Goal: Share content: Share content

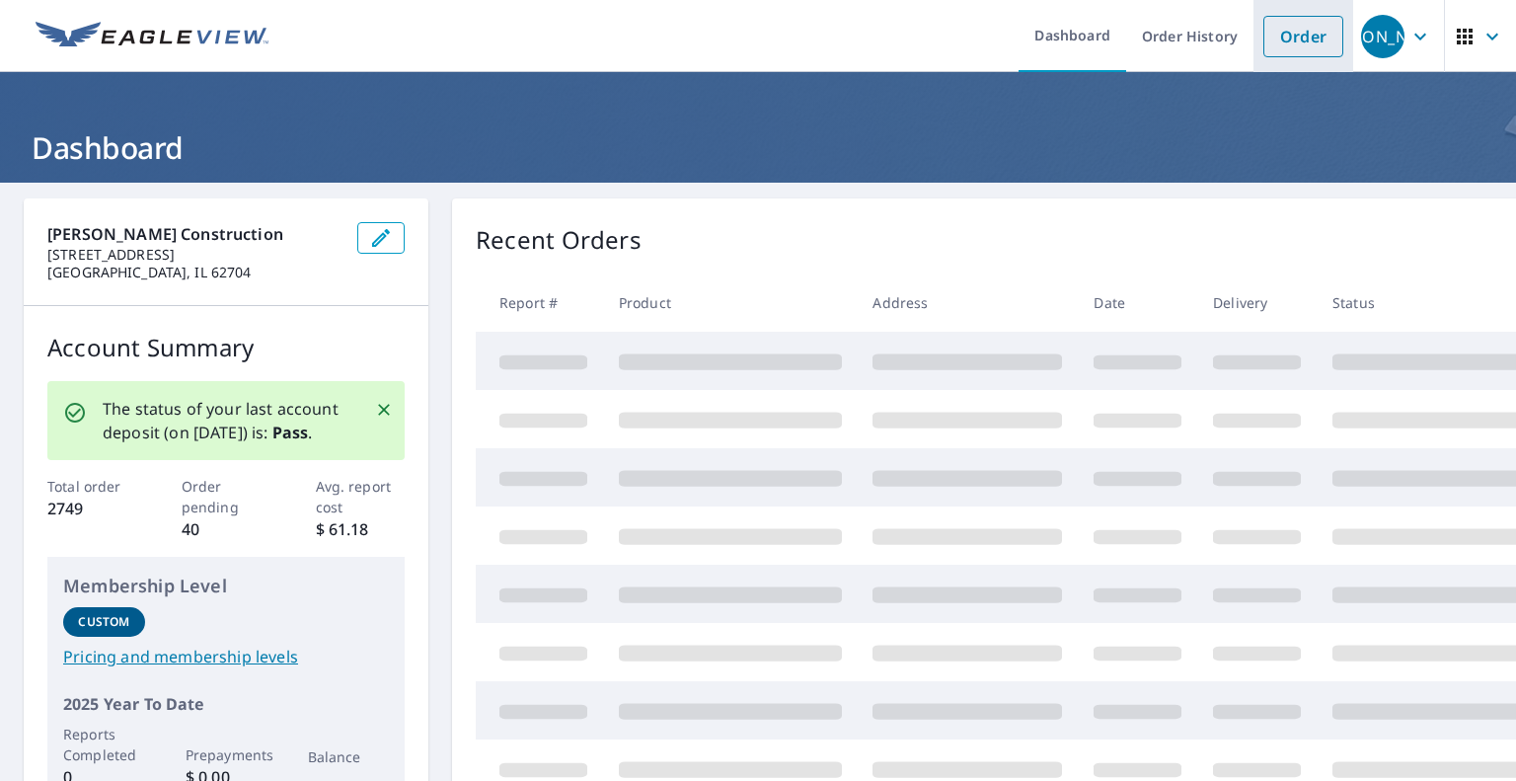
click at [1295, 20] on link "Order" at bounding box center [1303, 36] width 80 height 41
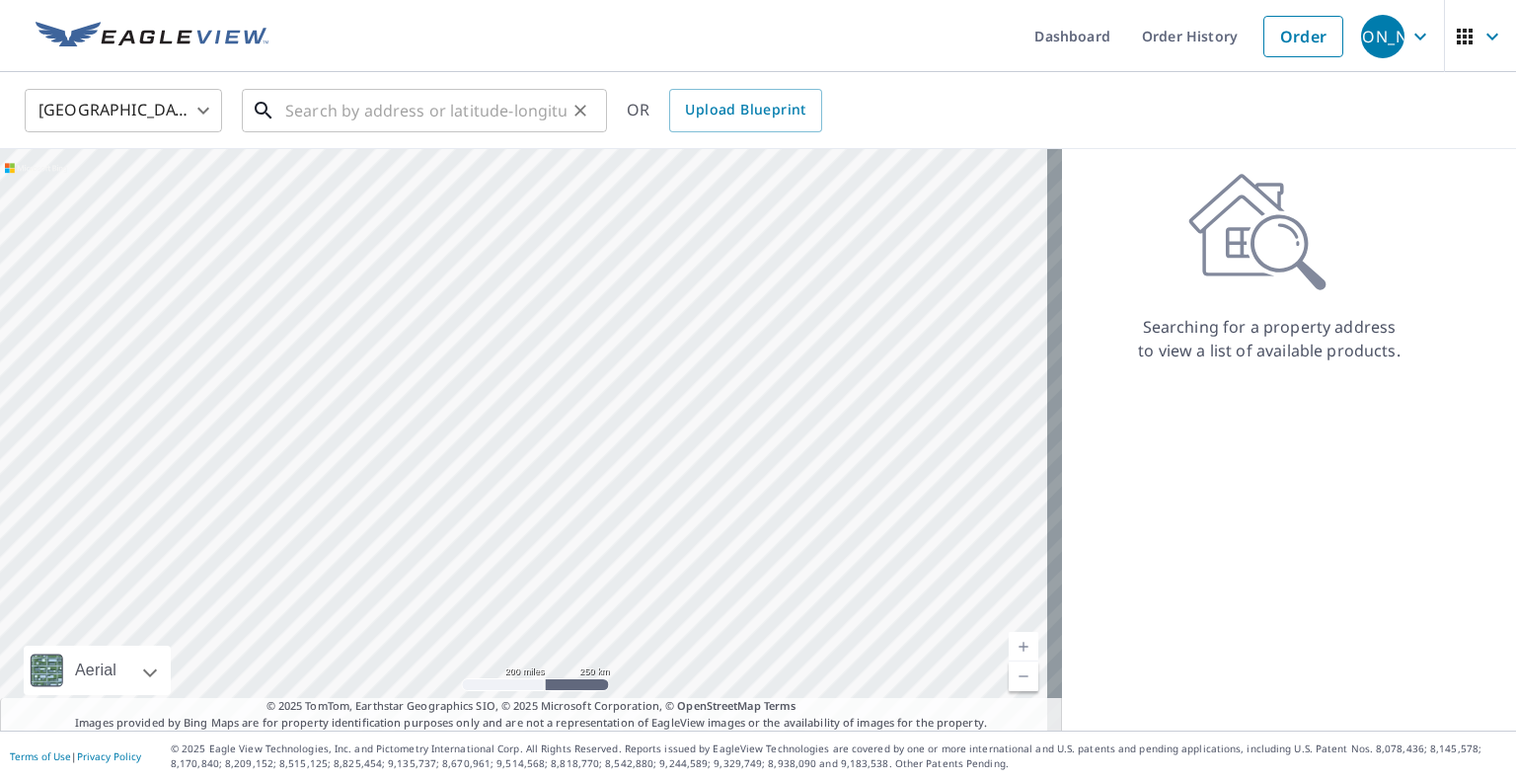
click at [454, 115] on input "text" at bounding box center [425, 110] width 281 height 55
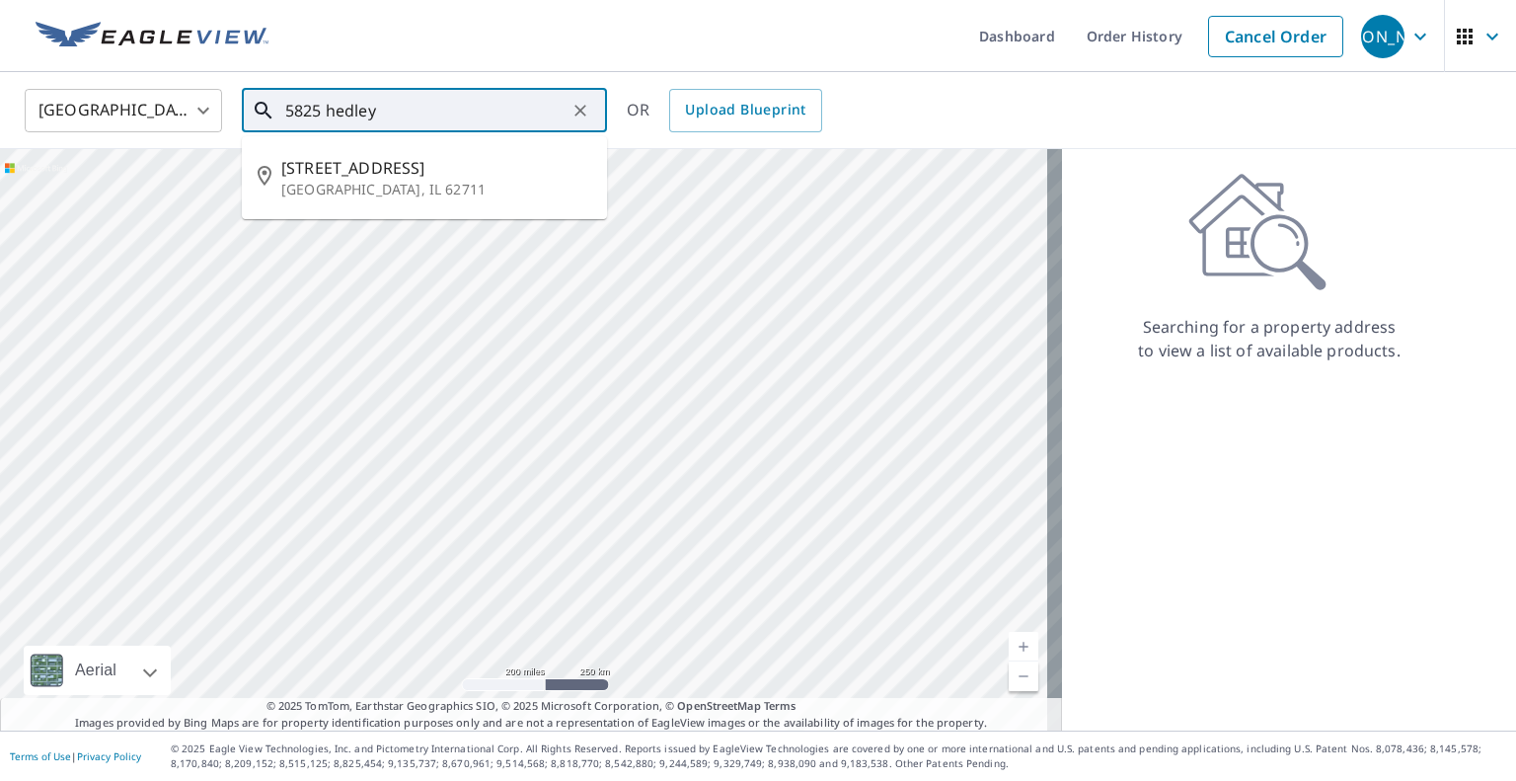
click at [513, 190] on p "[GEOGRAPHIC_DATA], IL 62711" at bounding box center [436, 190] width 310 height 20
type input "[STREET_ADDRESS]"
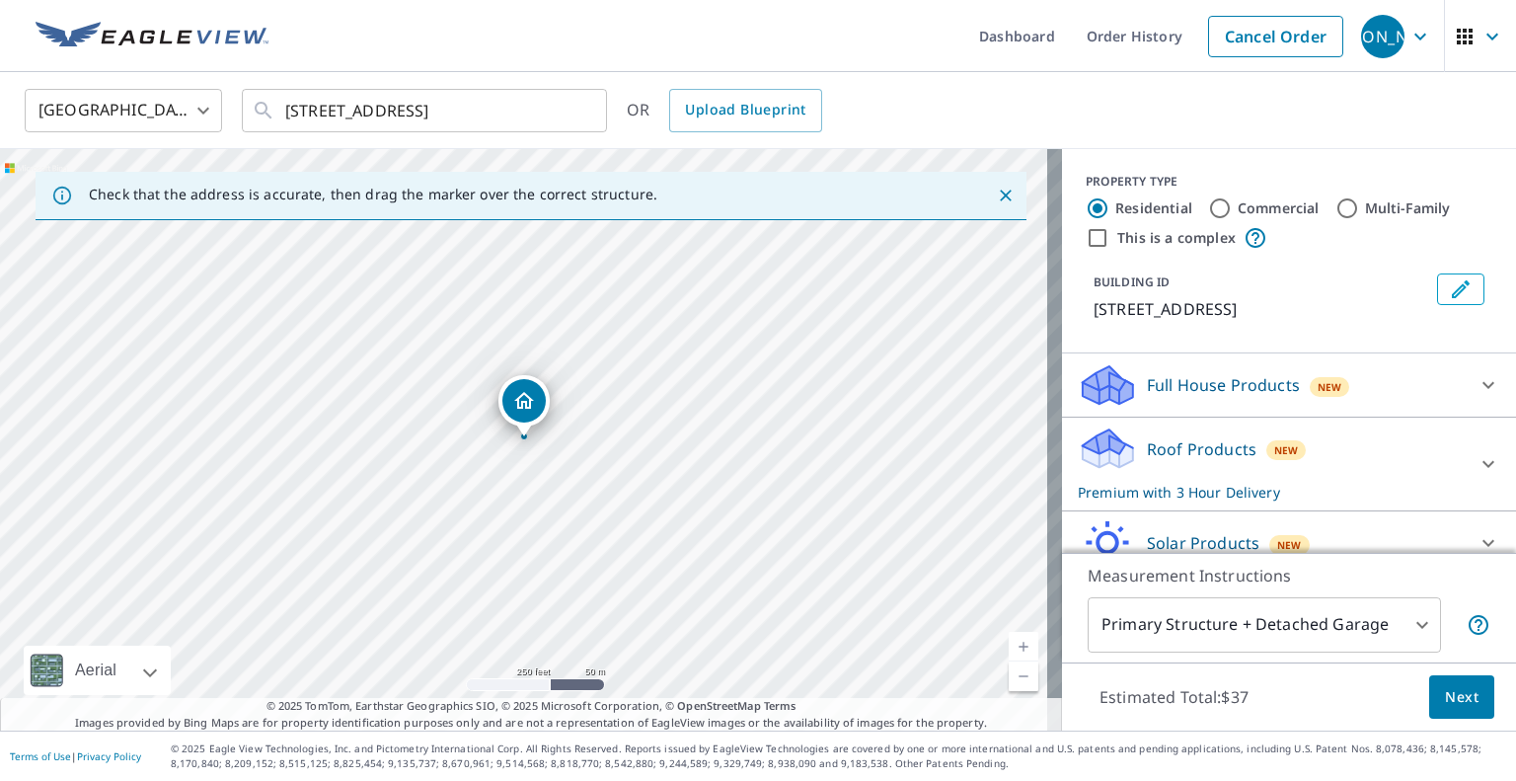
click at [1367, 453] on div "Roof Products New Premium with 3 Hour Delivery" at bounding box center [1271, 463] width 387 height 77
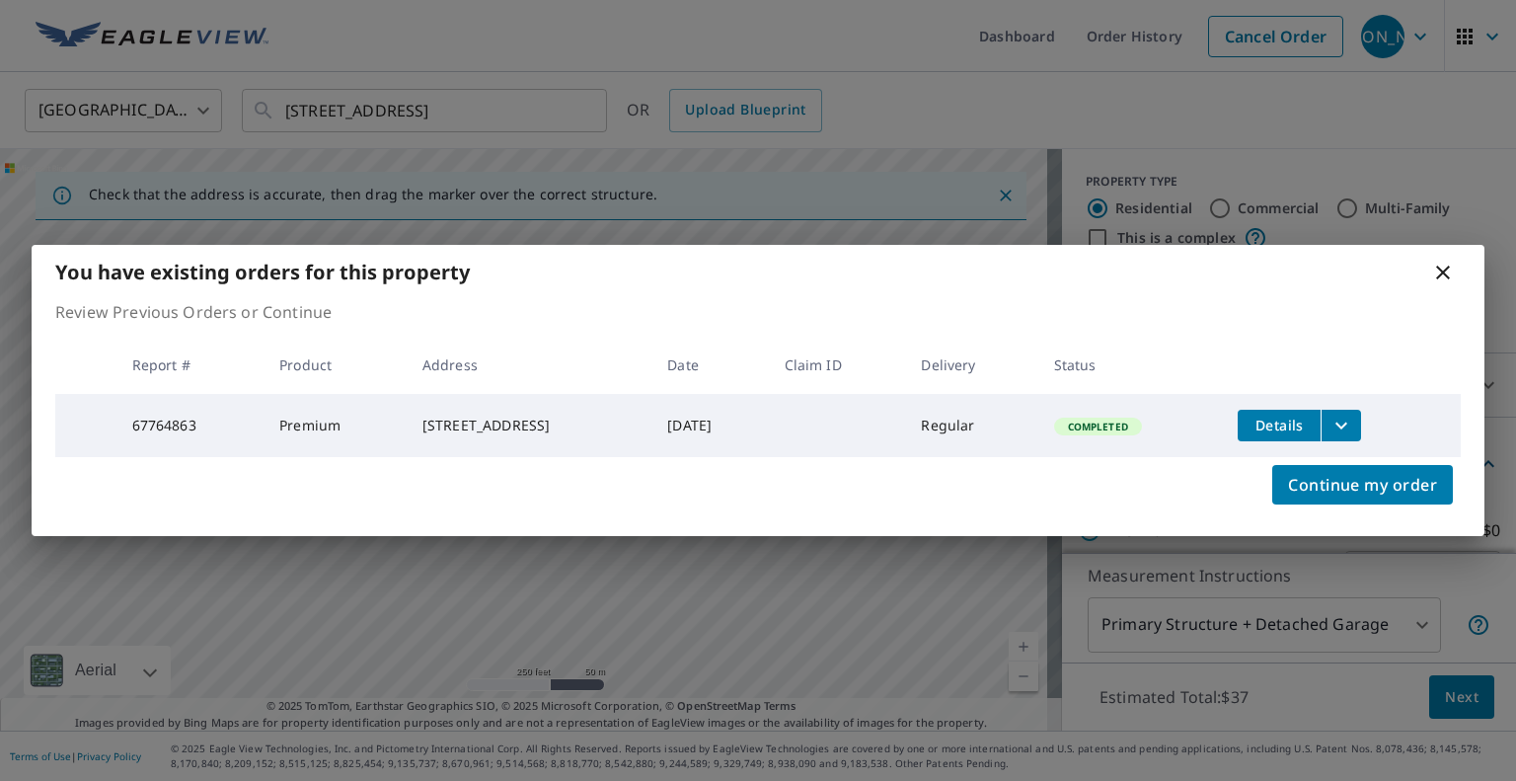
scroll to position [99, 0]
click at [1309, 417] on span "Details" at bounding box center [1278, 424] width 59 height 19
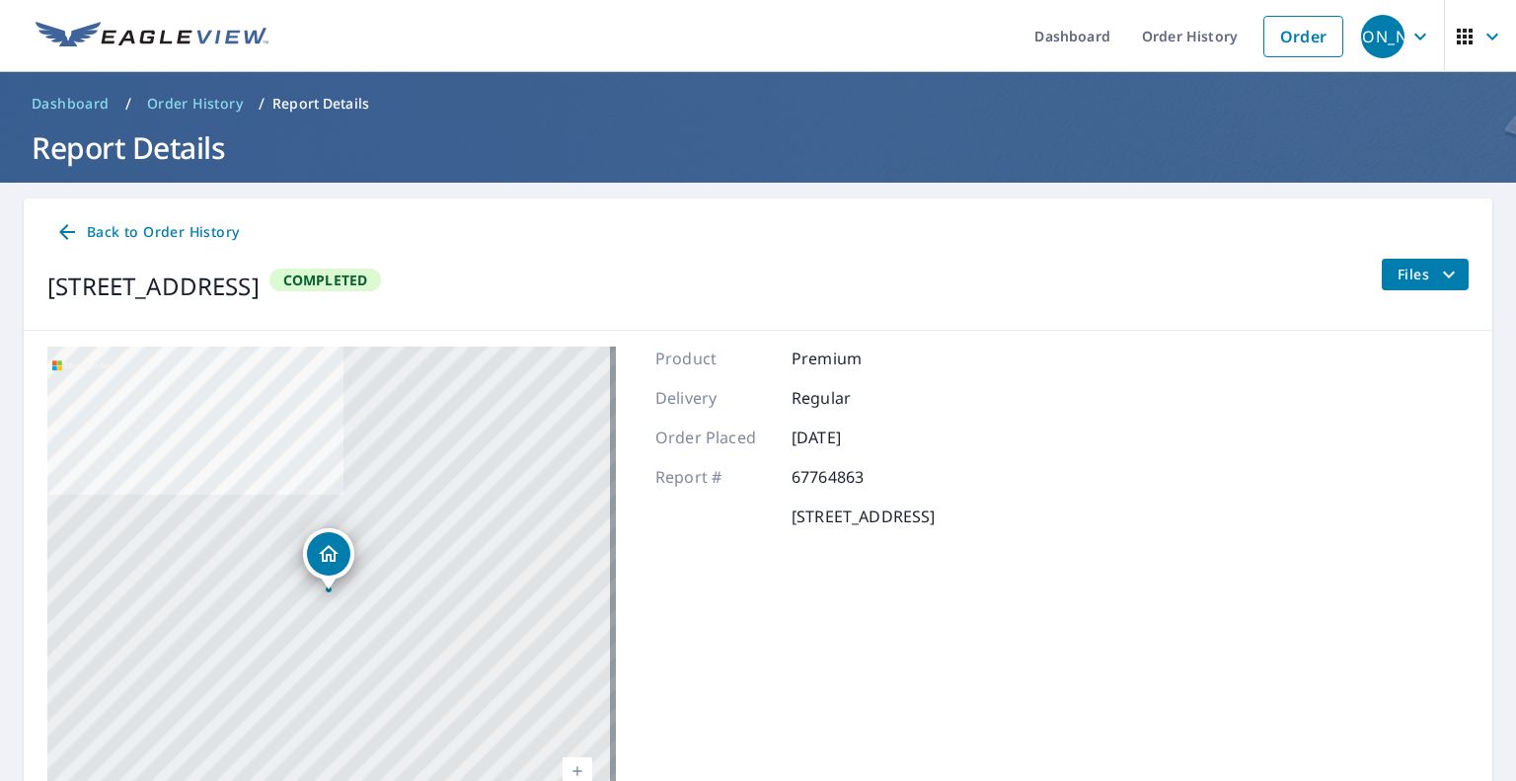
click at [1443, 269] on icon "filesDropdownBtn-67764863" at bounding box center [1449, 275] width 24 height 24
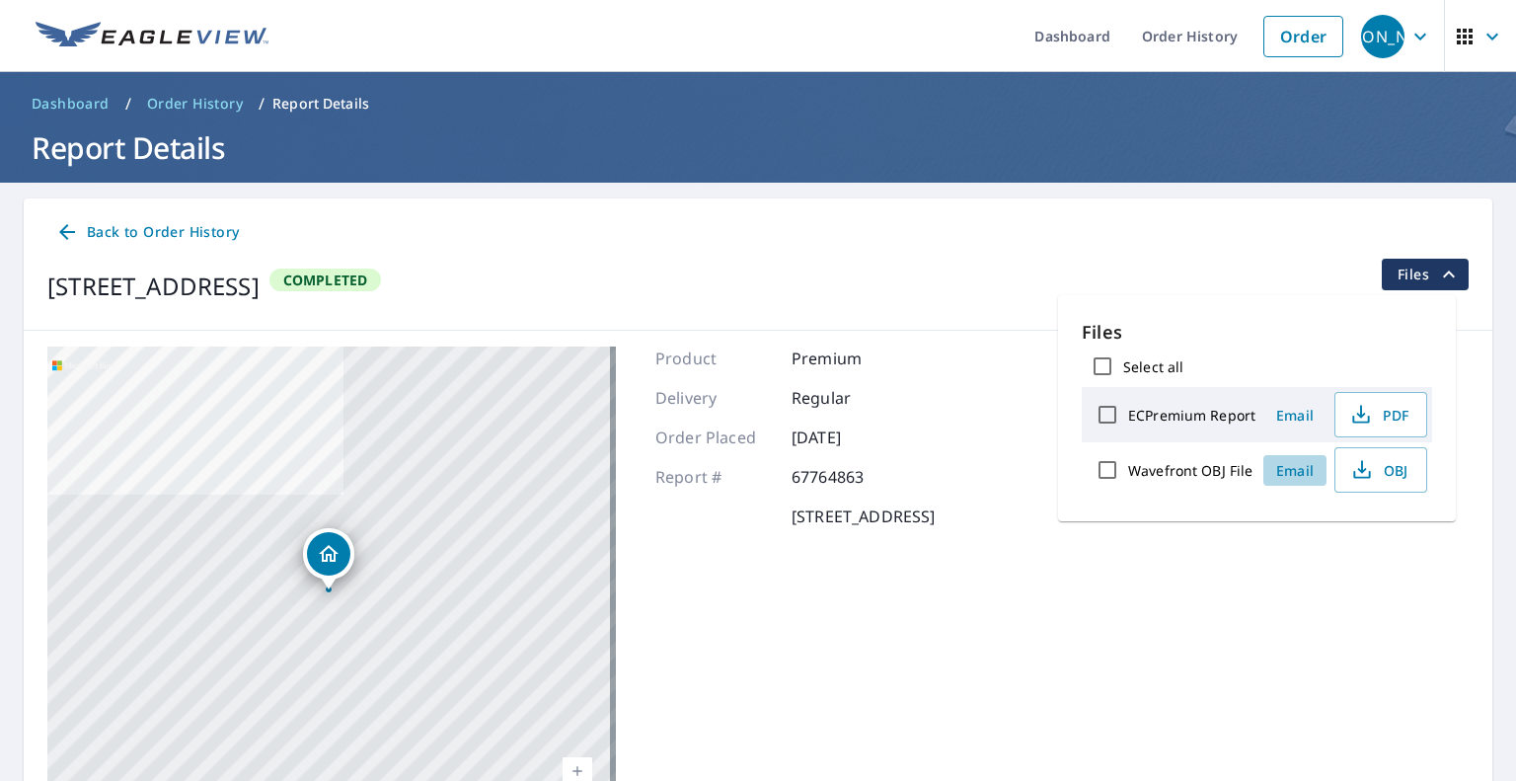
click at [1295, 467] on span "Email" at bounding box center [1294, 470] width 47 height 19
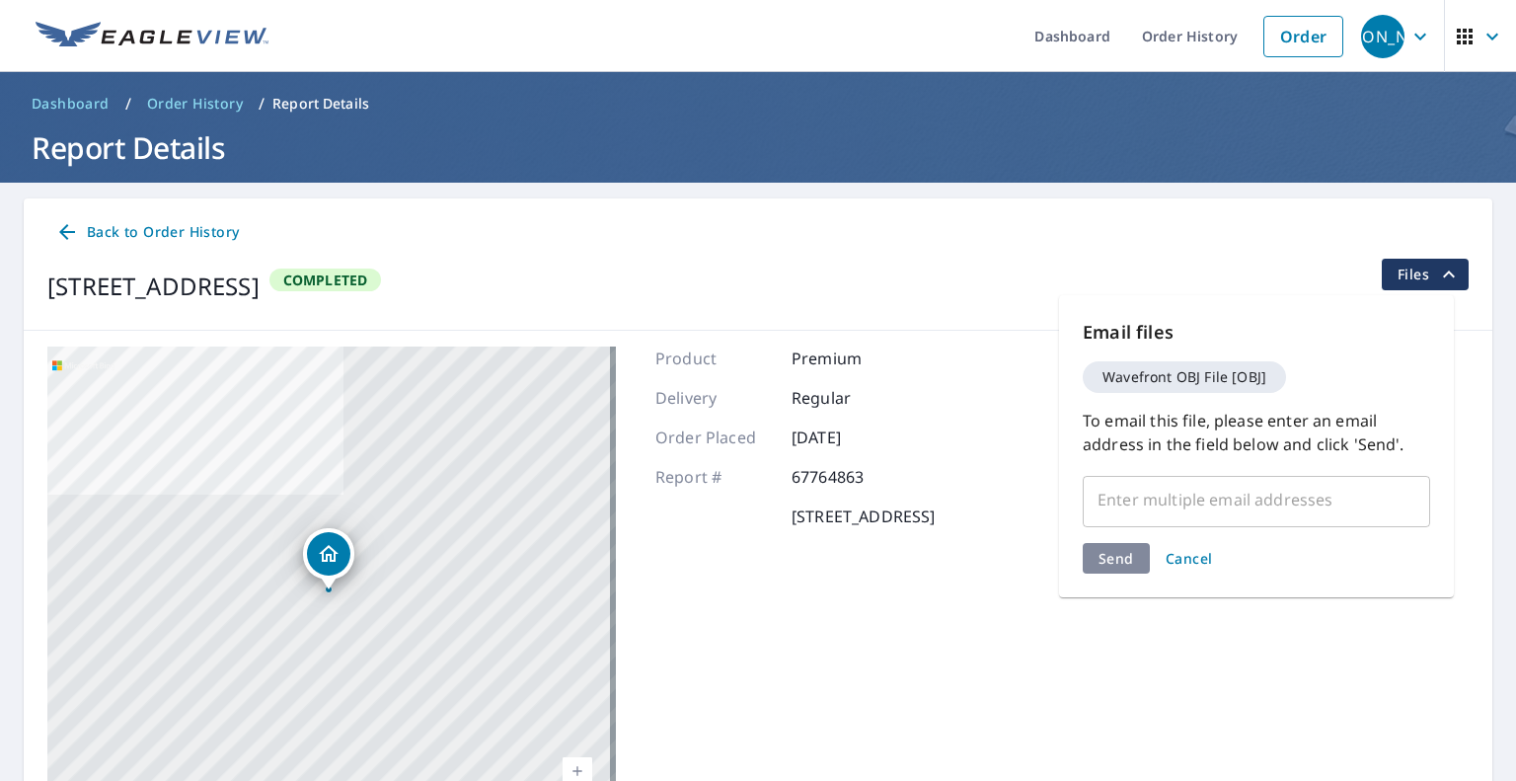
click at [1236, 520] on div "​" at bounding box center [1256, 499] width 347 height 55
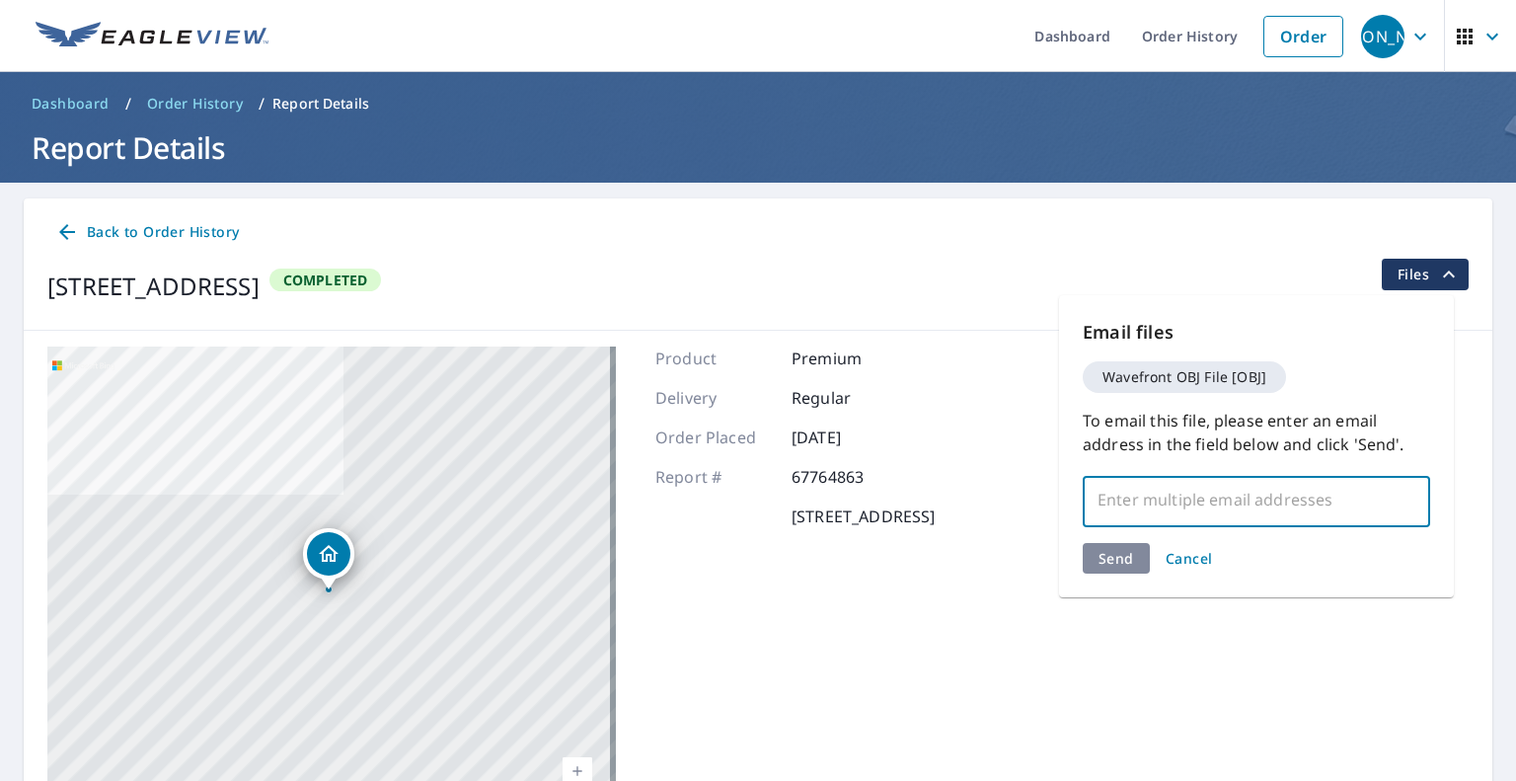
click at [1206, 503] on input "text" at bounding box center [1241, 500] width 300 height 38
paste input "[EMAIL_ADDRESS][DOMAIN_NAME]"
type input "[EMAIL_ADDRESS][DOMAIN_NAME]"
click at [1411, 504] on icon "Clear" at bounding box center [1409, 499] width 20 height 20
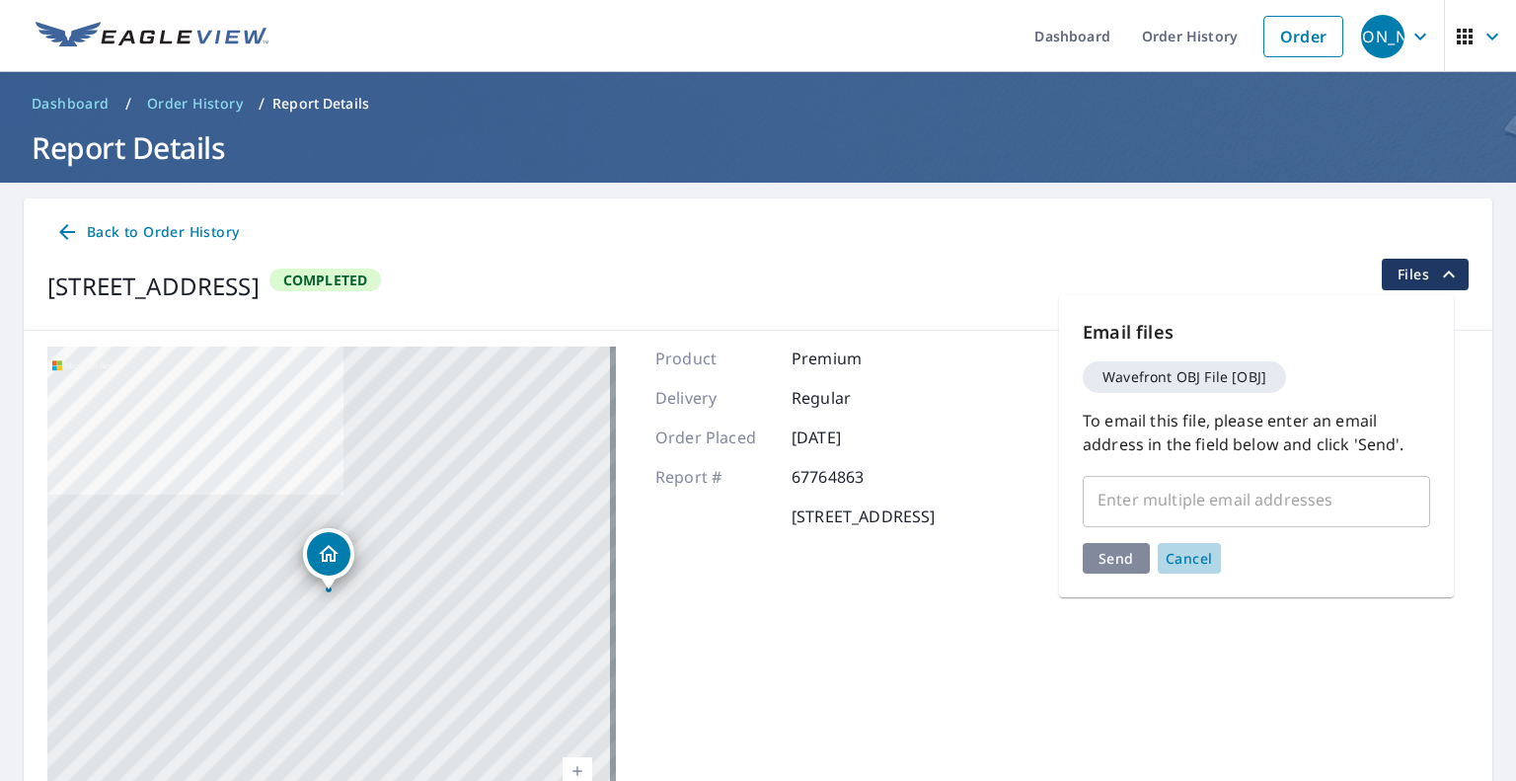
click at [1200, 563] on span "Cancel" at bounding box center [1188, 558] width 47 height 19
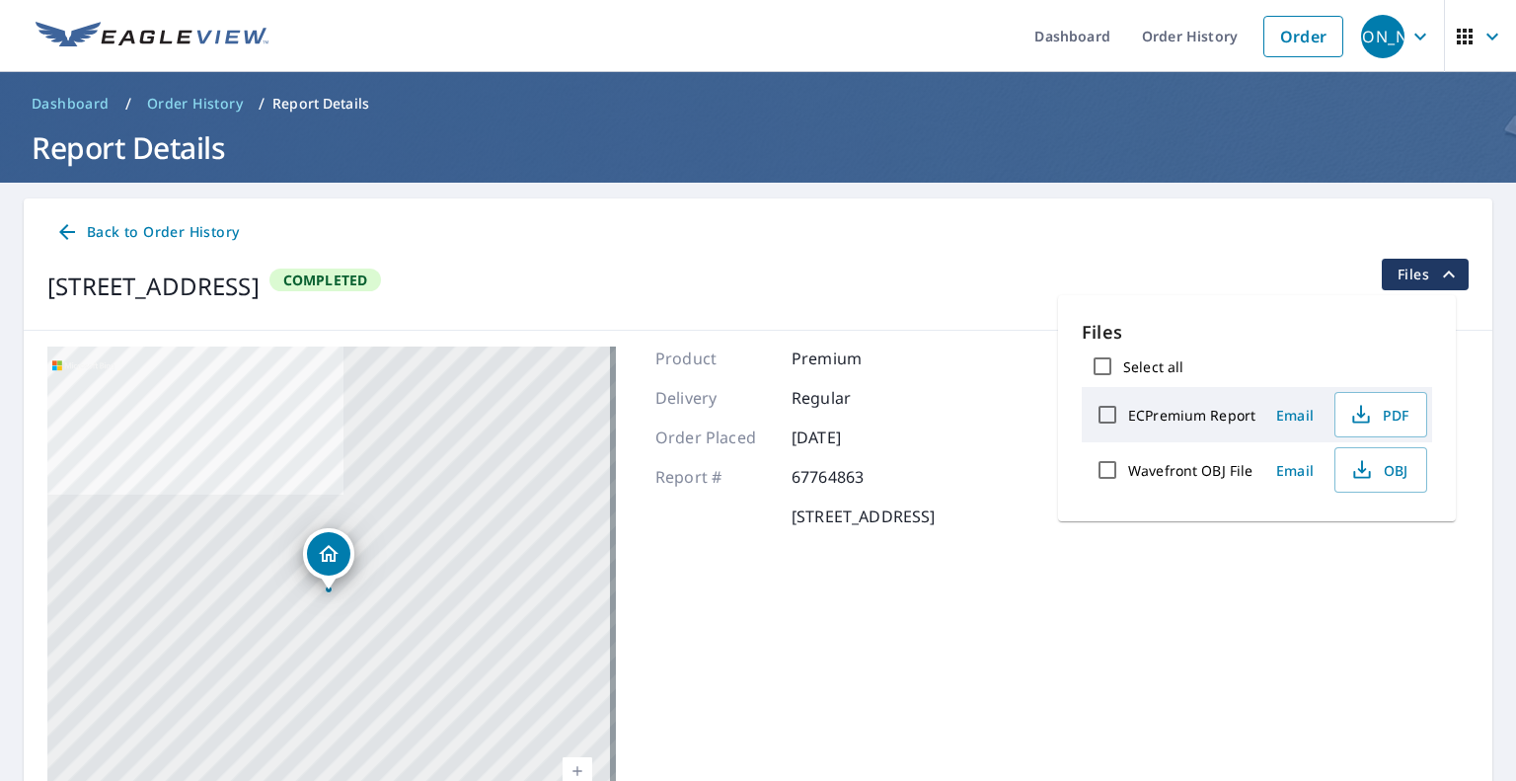
click at [1286, 409] on span "Email" at bounding box center [1294, 415] width 47 height 19
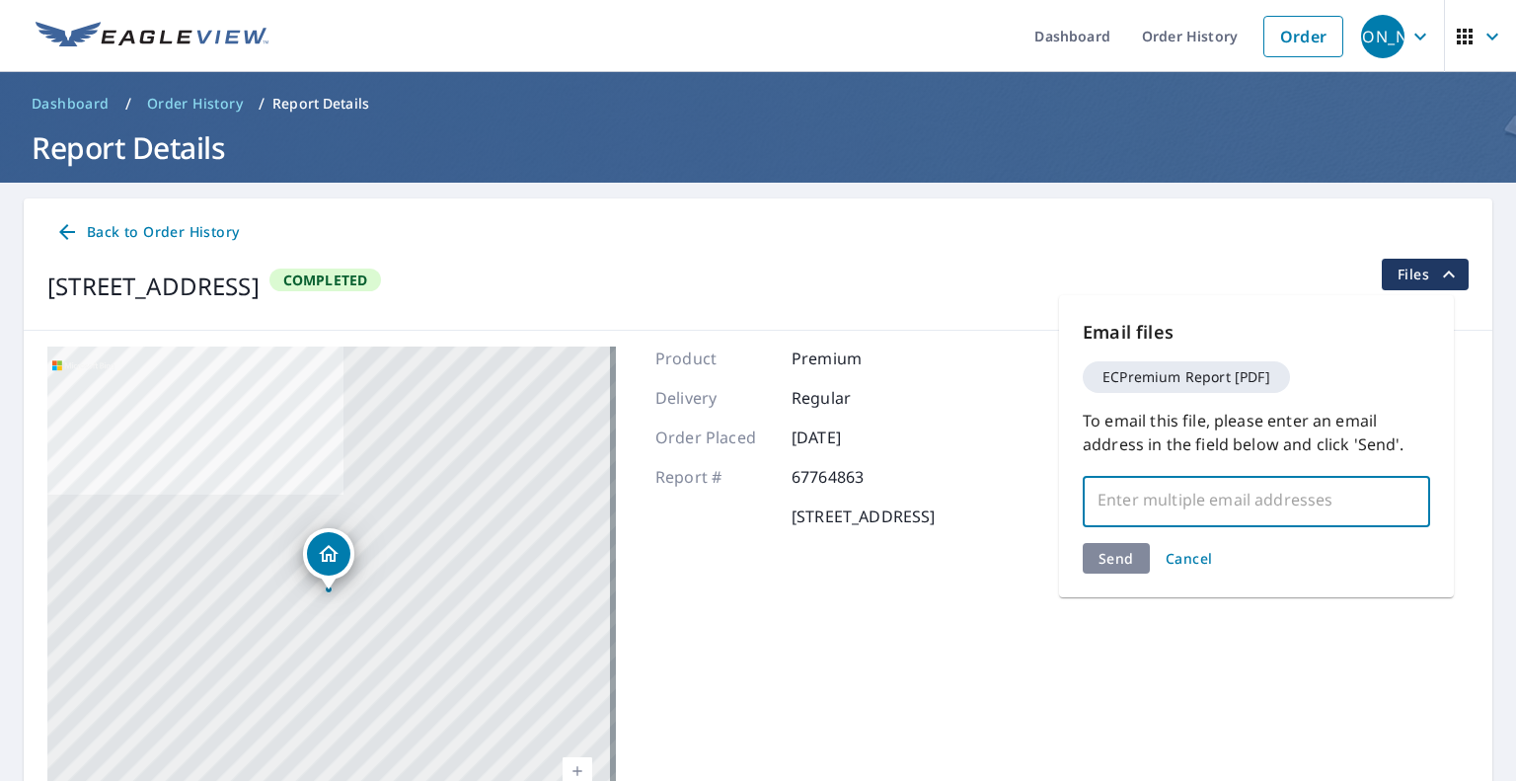
click at [1209, 492] on input "text" at bounding box center [1241, 500] width 300 height 38
paste input "[EMAIL_ADDRESS][DOMAIN_NAME]"
type input "[EMAIL_ADDRESS][DOMAIN_NAME]"
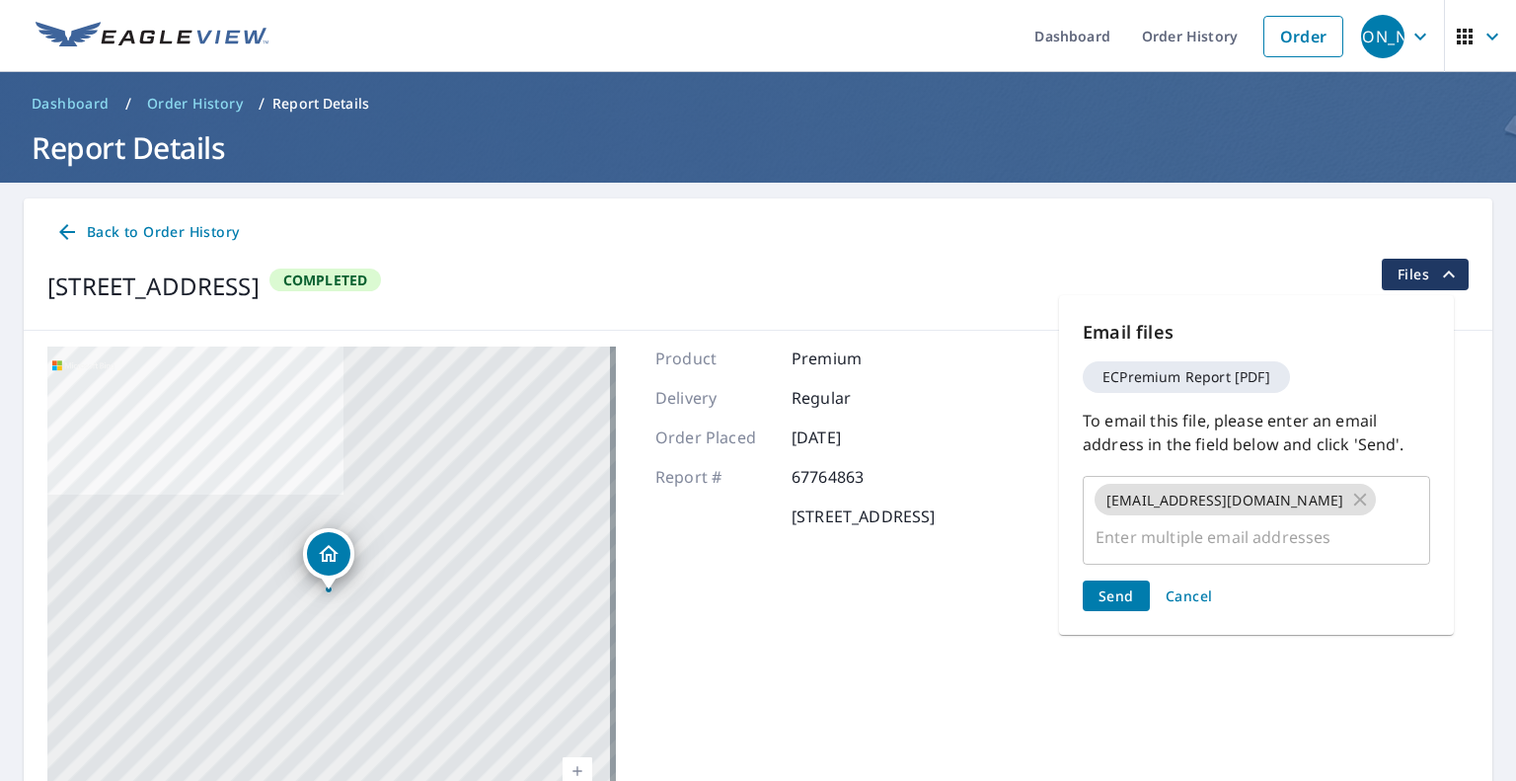
click at [1127, 580] on div "Send Cancel" at bounding box center [1256, 595] width 347 height 31
click at [1133, 580] on button "Send" at bounding box center [1116, 595] width 67 height 31
click at [1115, 586] on span "Send" at bounding box center [1116, 595] width 36 height 19
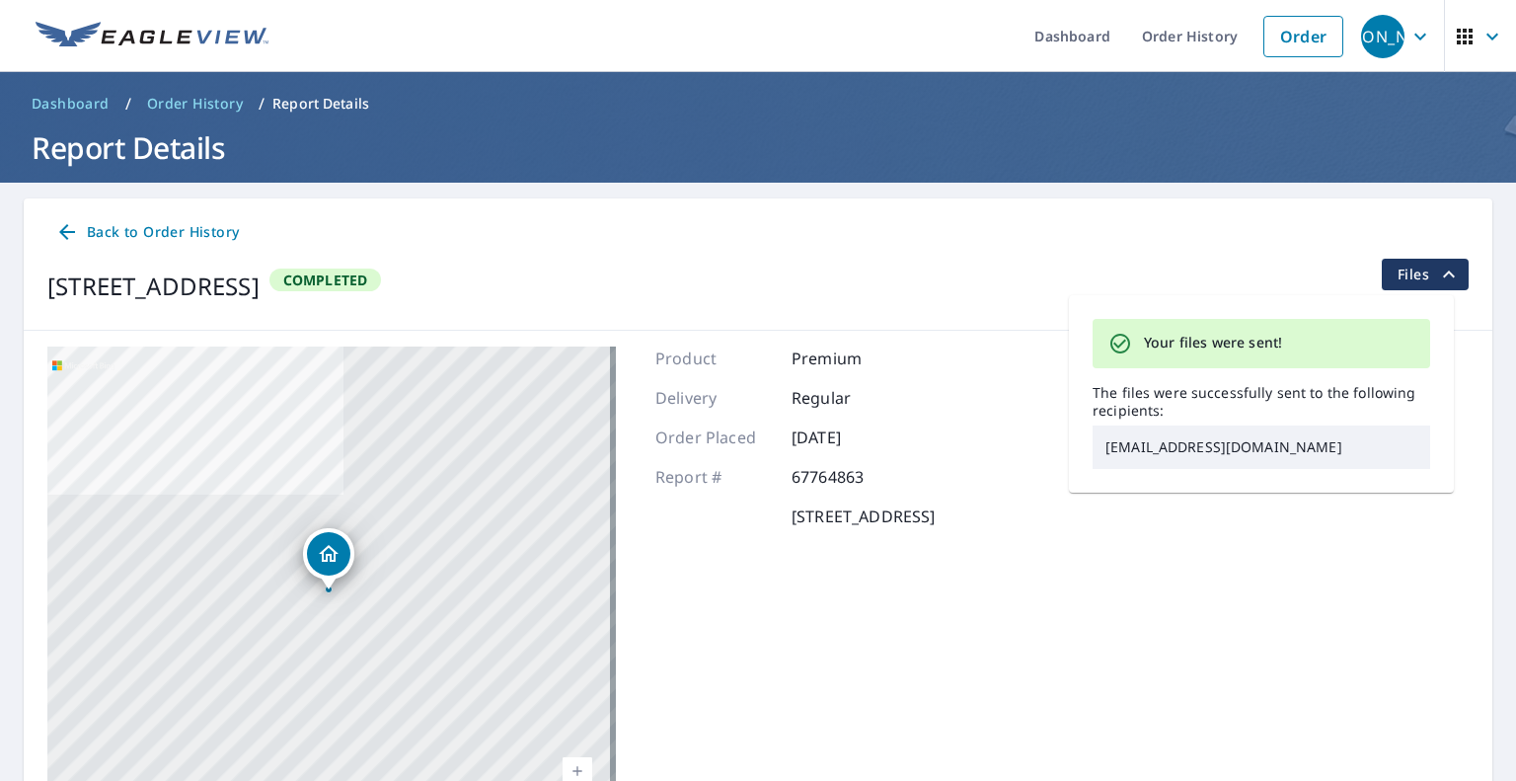
click at [1115, 559] on div "[STREET_ADDRESS][GEOGRAPHIC_DATA] A standard road map Aerial A detailed look fr…" at bounding box center [758, 593] width 1468 height 525
